Goal: Transaction & Acquisition: Purchase product/service

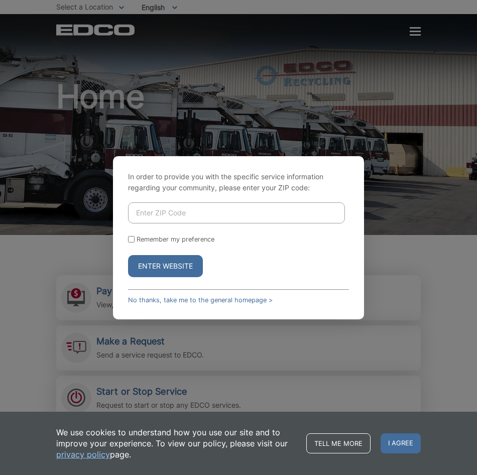
click at [182, 211] on input "Enter ZIP Code" at bounding box center [236, 212] width 217 height 21
type input "92084"
click at [157, 261] on button "Enter Website" at bounding box center [165, 266] width 75 height 22
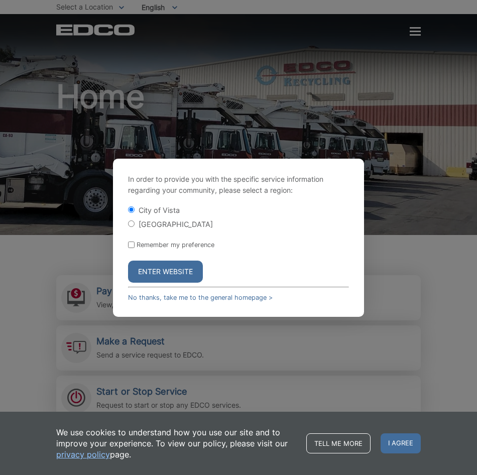
click at [178, 266] on button "Enter Website" at bounding box center [165, 272] width 75 height 22
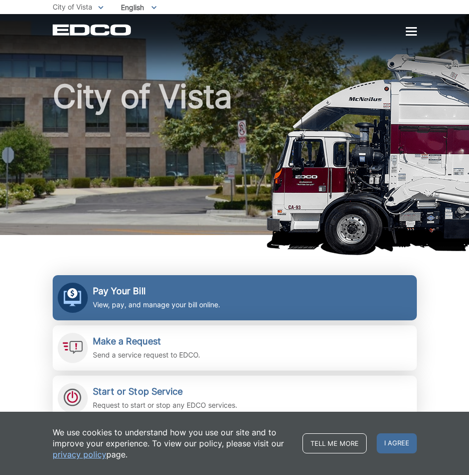
click at [140, 287] on h2 "Pay Your Bill" at bounding box center [157, 291] width 128 height 11
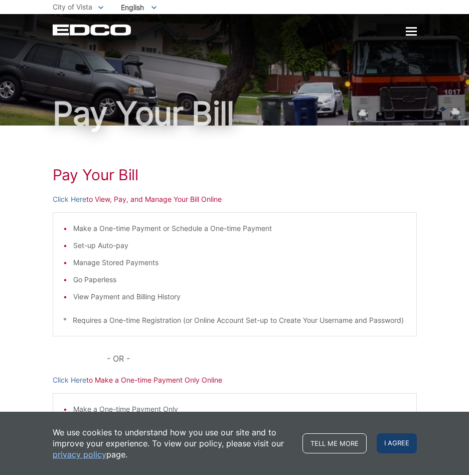
click at [404, 446] on span "I agree" at bounding box center [397, 443] width 40 height 20
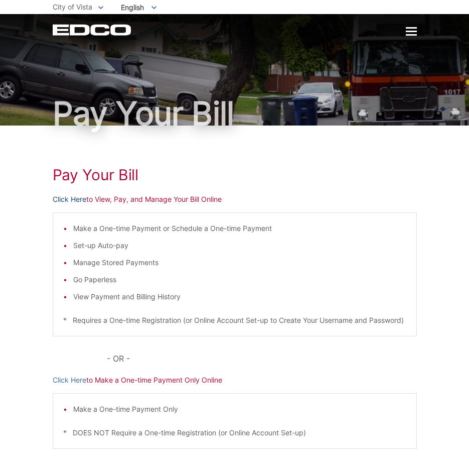
click at [76, 198] on link "Click Here" at bounding box center [70, 199] width 34 height 11
